Goal: Find specific page/section: Find specific page/section

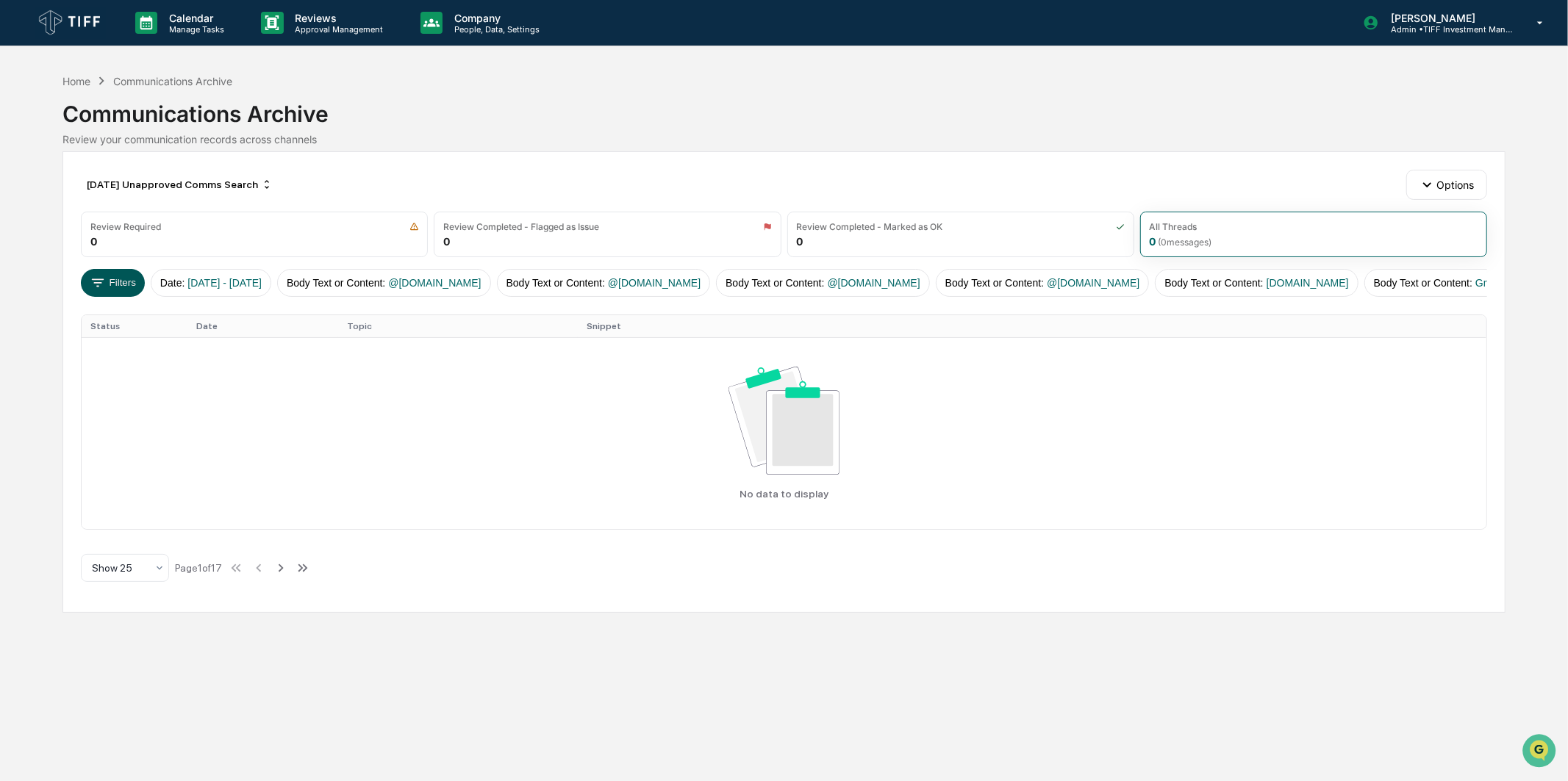
click at [111, 275] on button "Filters" at bounding box center [113, 283] width 64 height 28
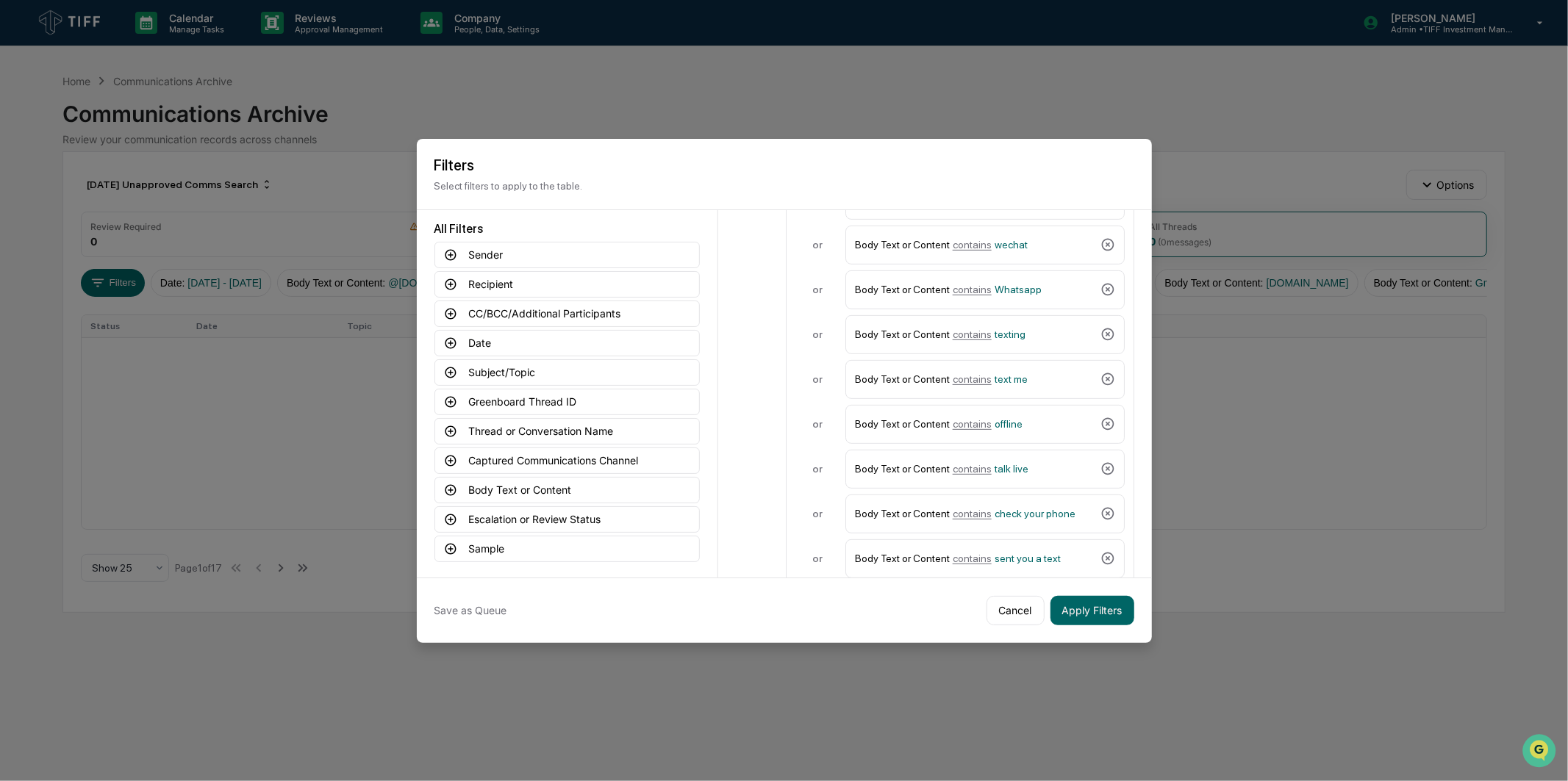
scroll to position [616, 0]
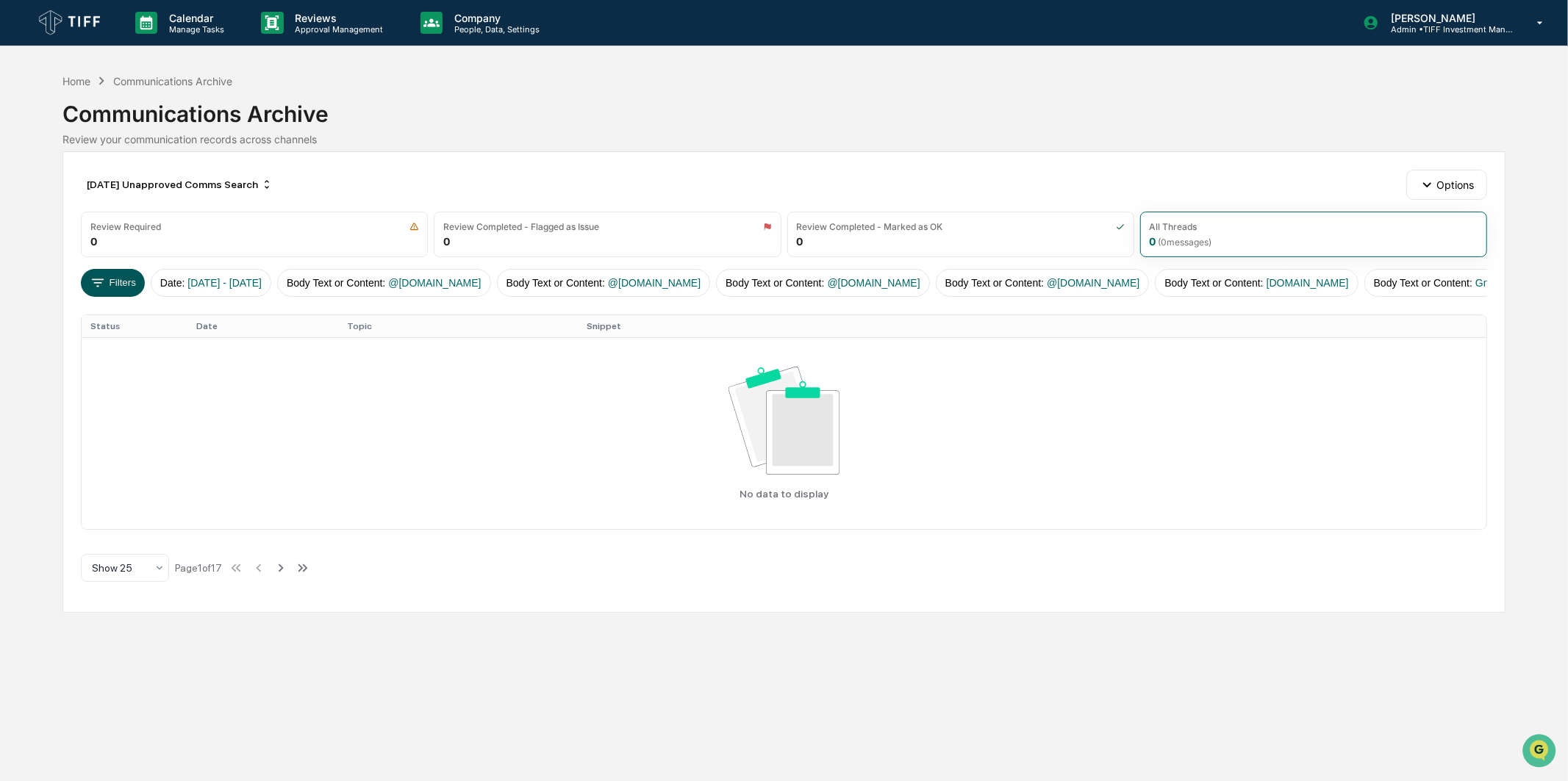
click at [123, 278] on button "Filters" at bounding box center [113, 283] width 64 height 28
click at [108, 179] on div "[DATE] Unapproved Comms Search" at bounding box center [180, 185] width 198 height 24
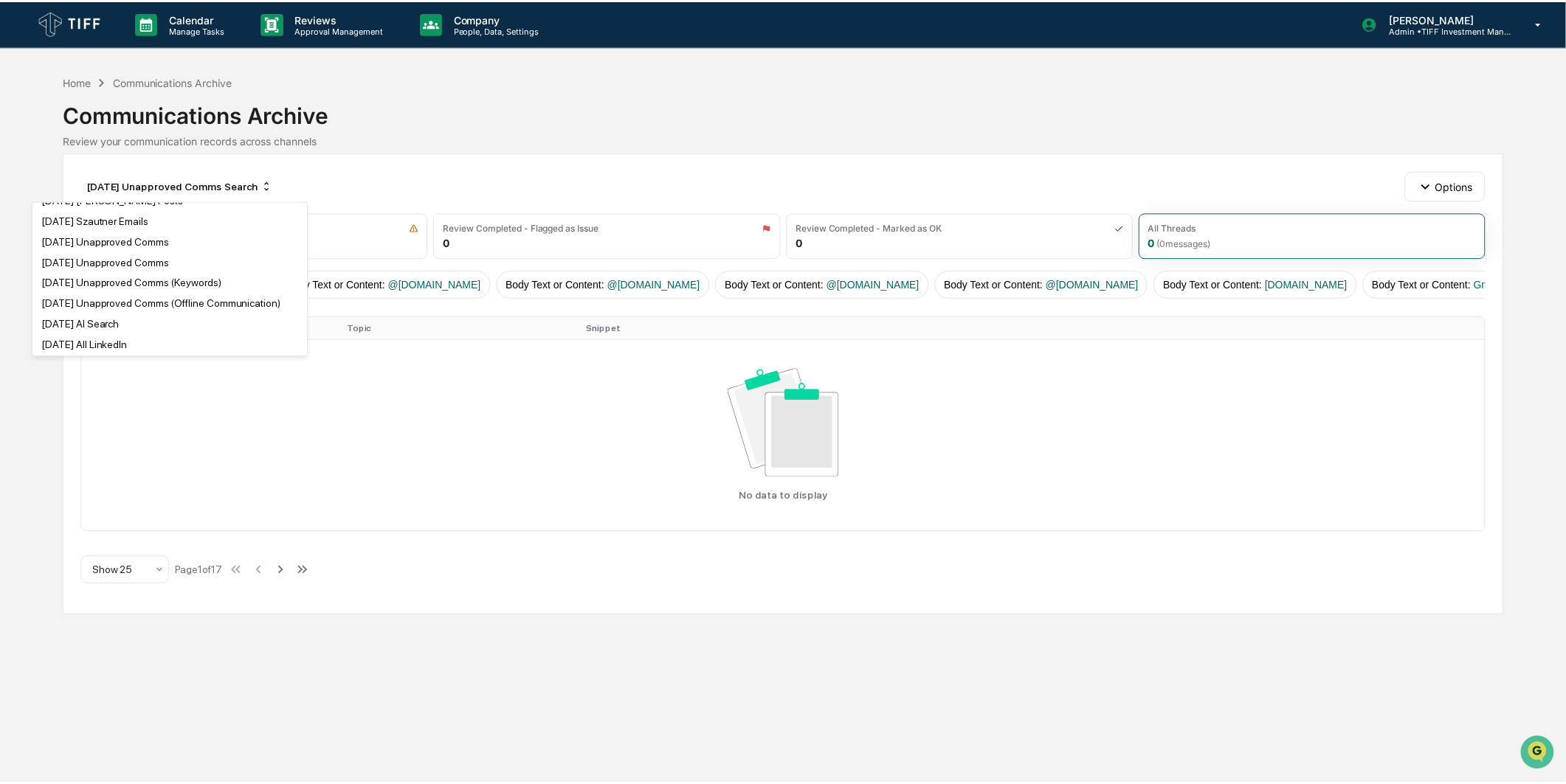
scroll to position [902, 0]
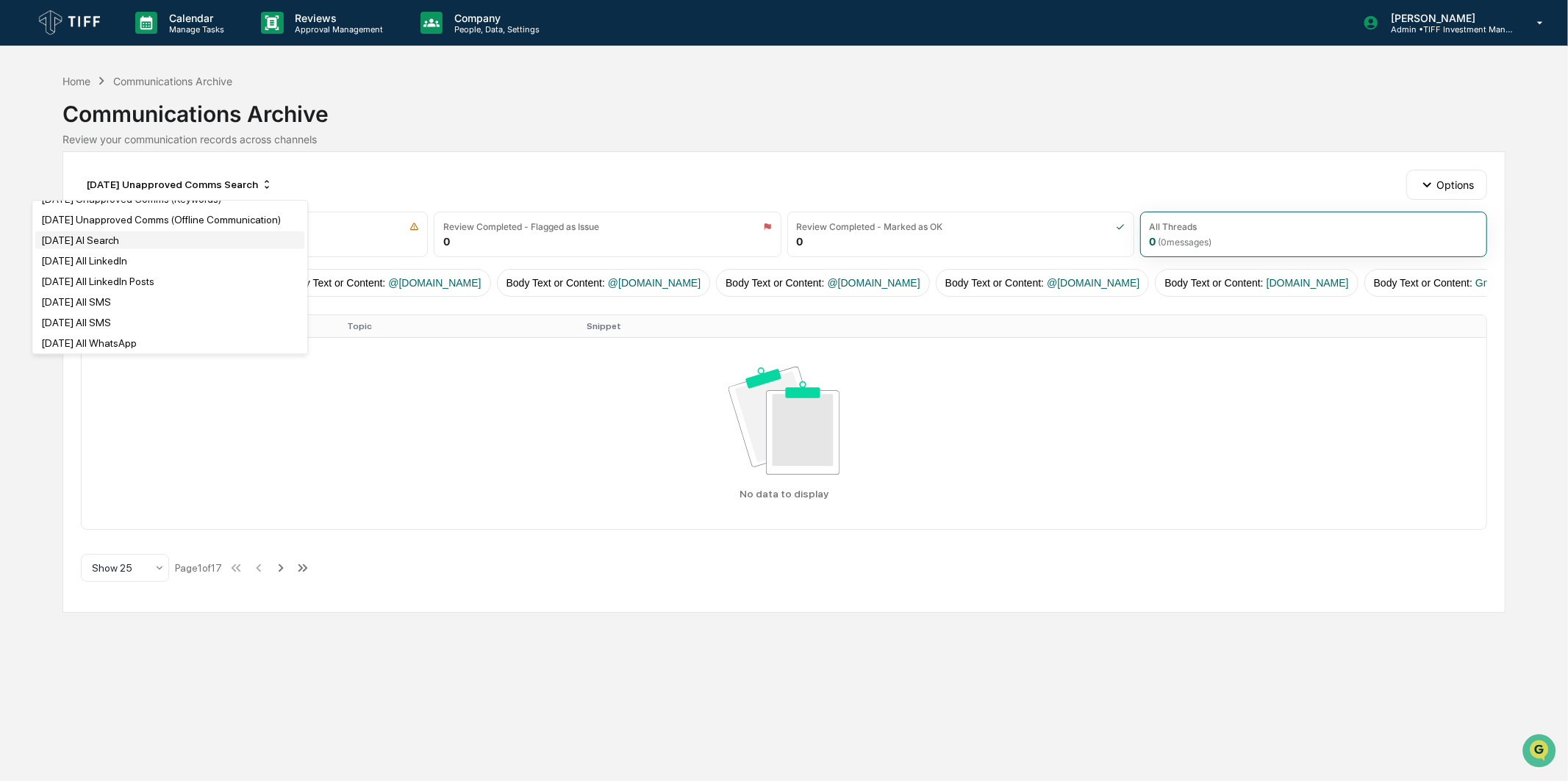
click at [128, 249] on div "[DATE] AI Search" at bounding box center [170, 240] width 269 height 18
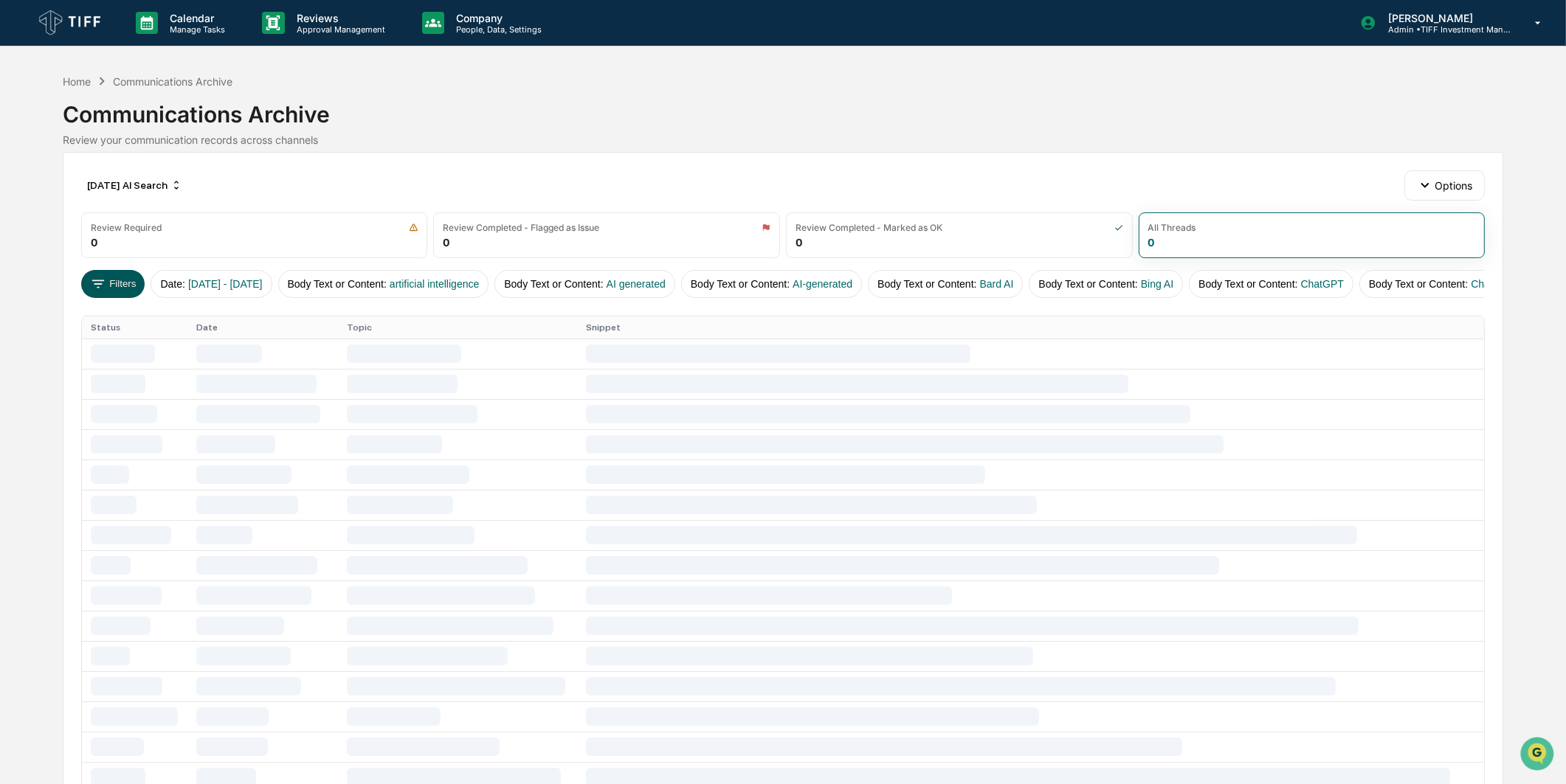
click at [123, 290] on button "Filters" at bounding box center [114, 284] width 64 height 28
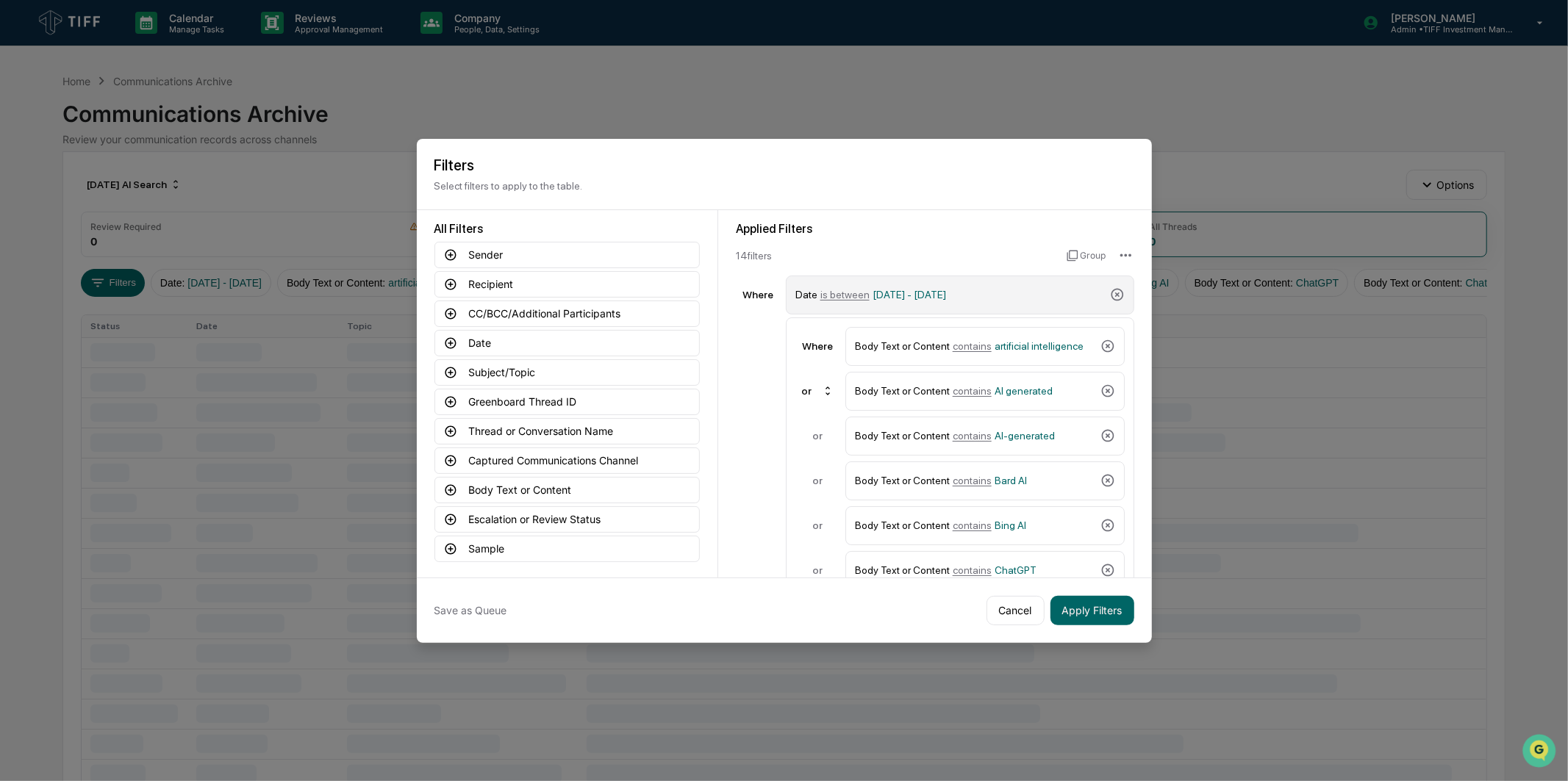
click at [940, 282] on div "Date is between [DATE] - [DATE]" at bounding box center [950, 295] width 309 height 25
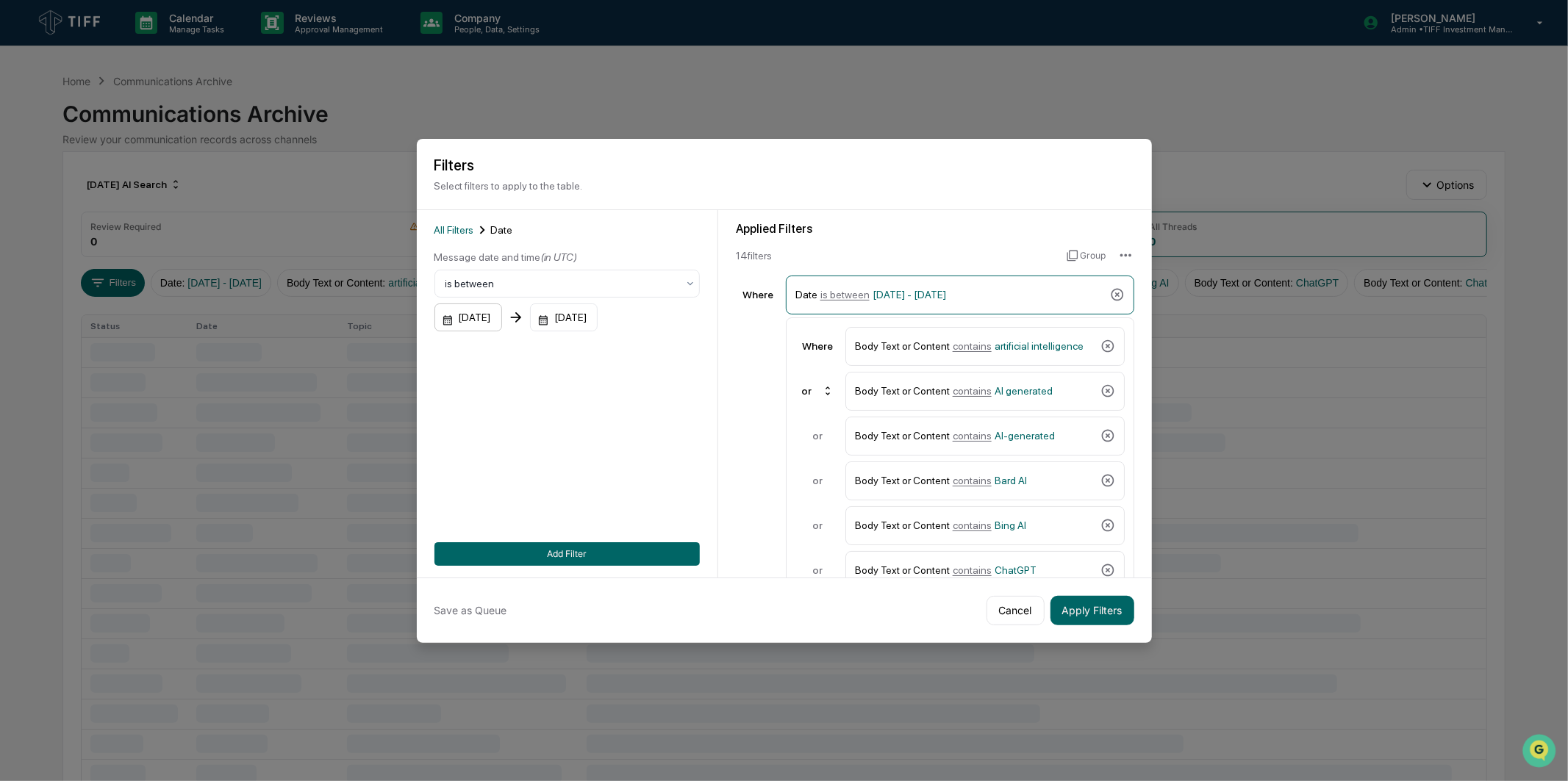
click at [502, 304] on div "[DATE]" at bounding box center [469, 317] width 68 height 28
click at [642, 348] on icon "Next month" at bounding box center [643, 350] width 5 height 8
click at [489, 414] on button "1" at bounding box center [488, 411] width 26 height 26
click at [598, 306] on div "[DATE]" at bounding box center [564, 317] width 68 height 28
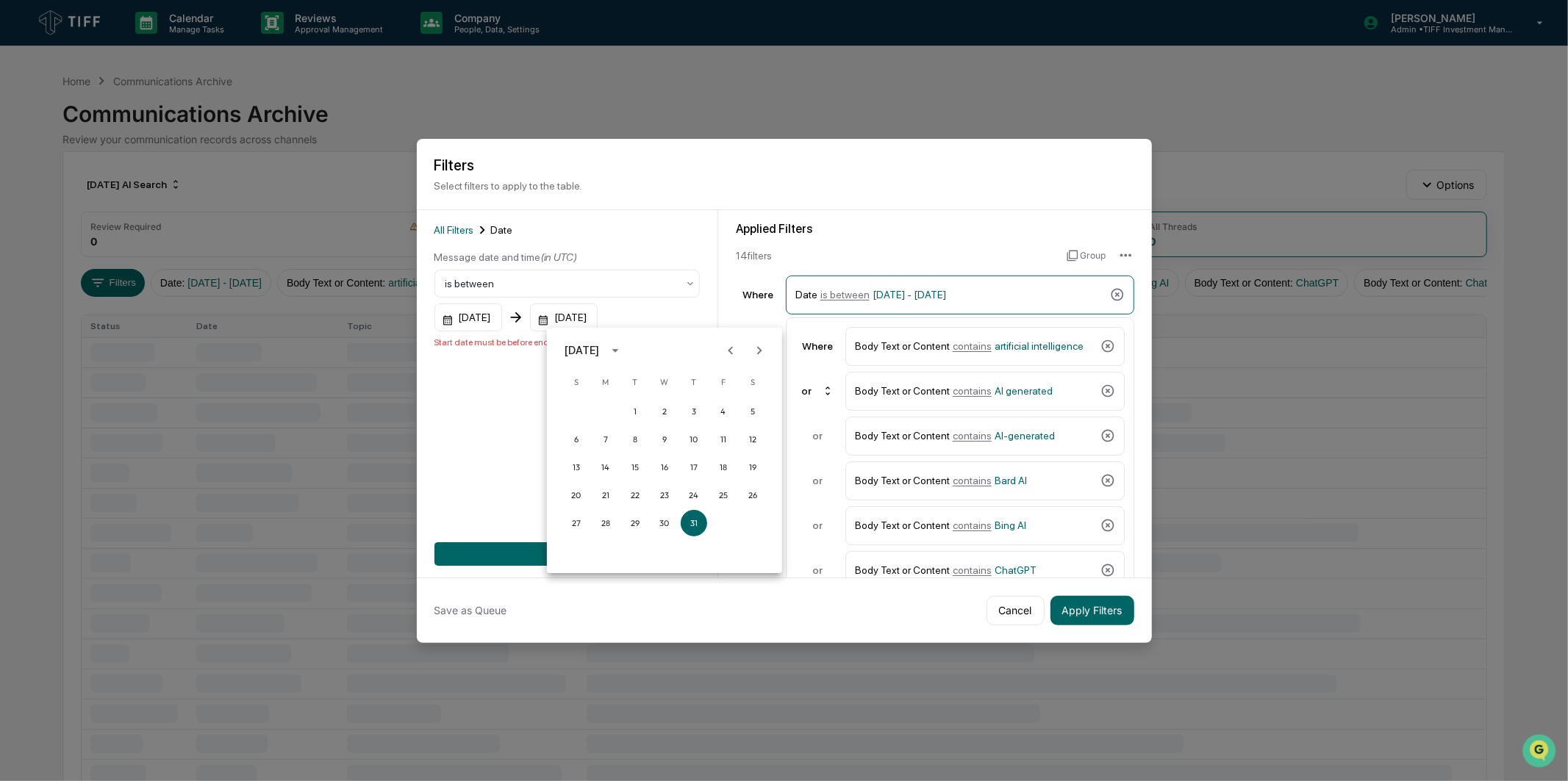
click at [762, 350] on icon "Next month" at bounding box center [759, 350] width 16 height 16
click at [630, 487] on button "30" at bounding box center [634, 523] width 26 height 26
click at [615, 487] on button "Add Filter" at bounding box center [567, 554] width 265 height 24
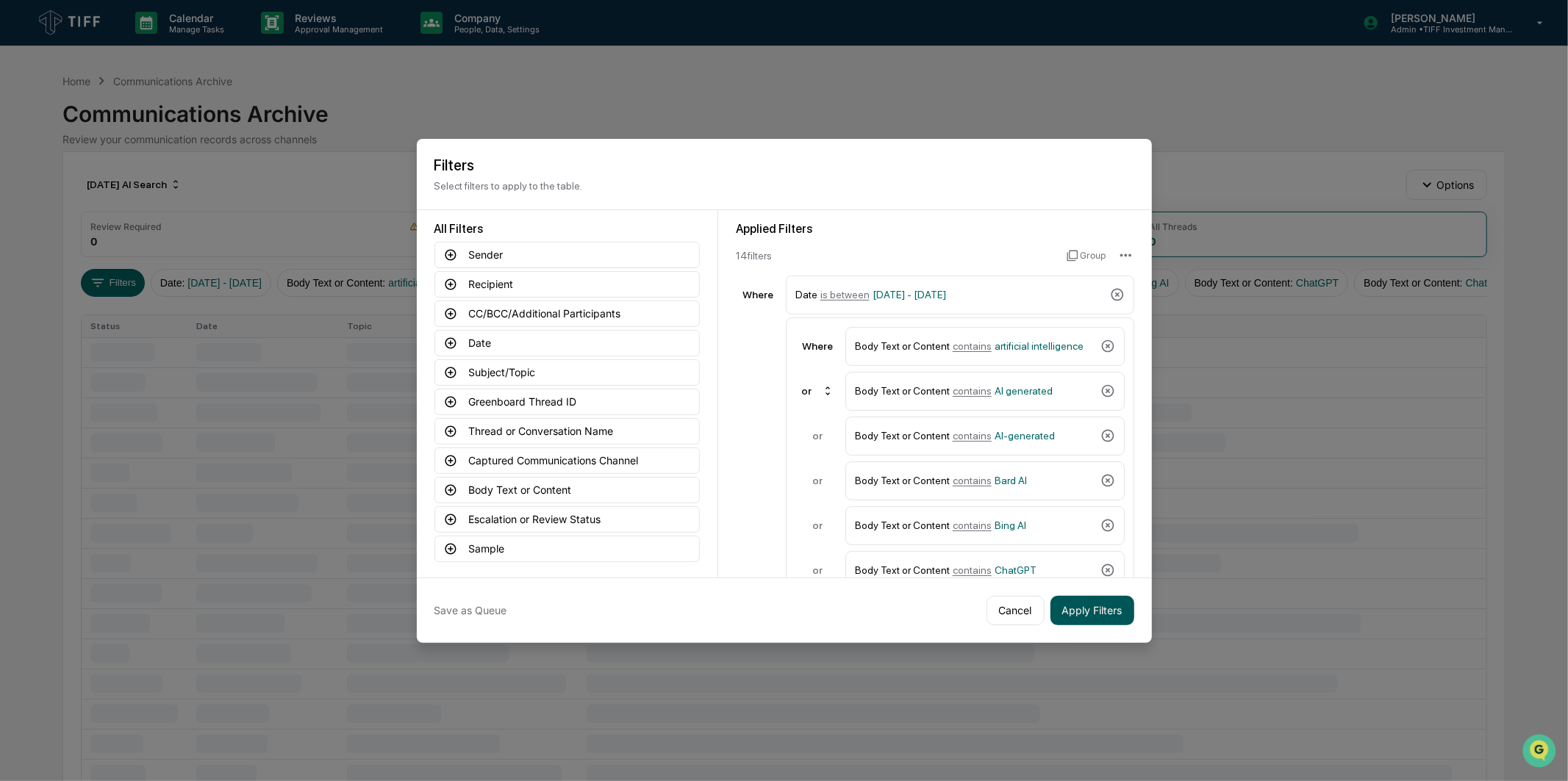
click at [1036, 487] on button "Apply Filters" at bounding box center [1092, 610] width 84 height 30
